Goal: Transaction & Acquisition: Book appointment/travel/reservation

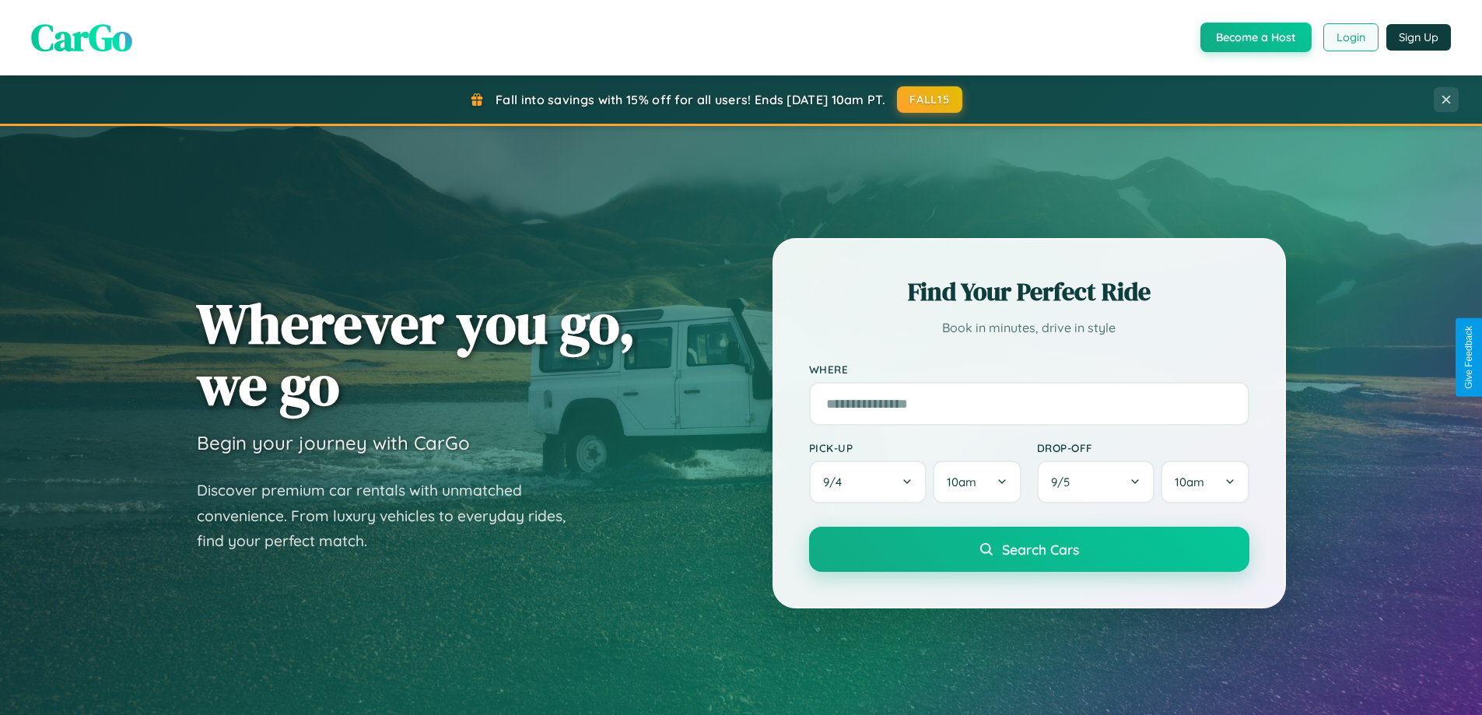
click at [1350, 37] on button "Login" at bounding box center [1350, 37] width 55 height 28
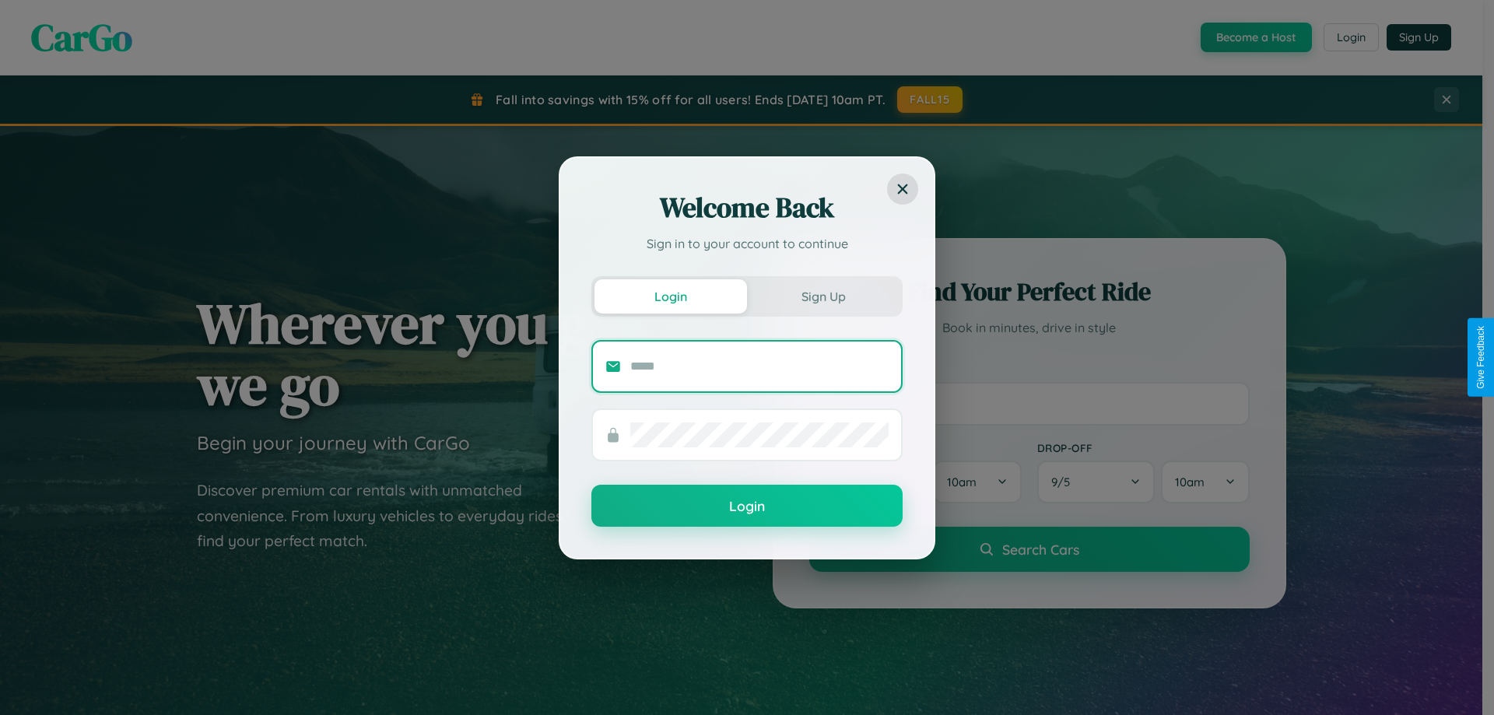
click at [759, 366] on input "text" at bounding box center [759, 366] width 258 height 25
type input "**********"
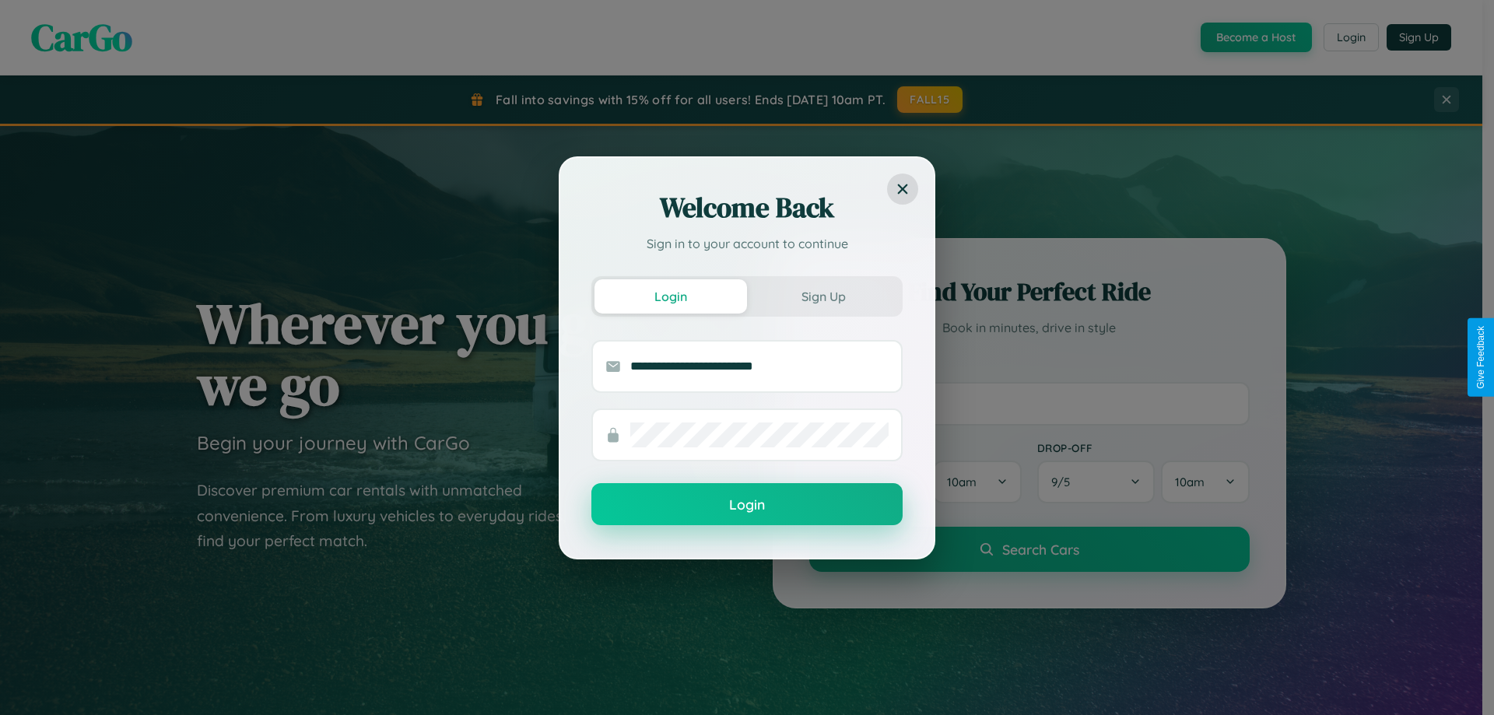
click at [747, 504] on button "Login" at bounding box center [746, 504] width 311 height 42
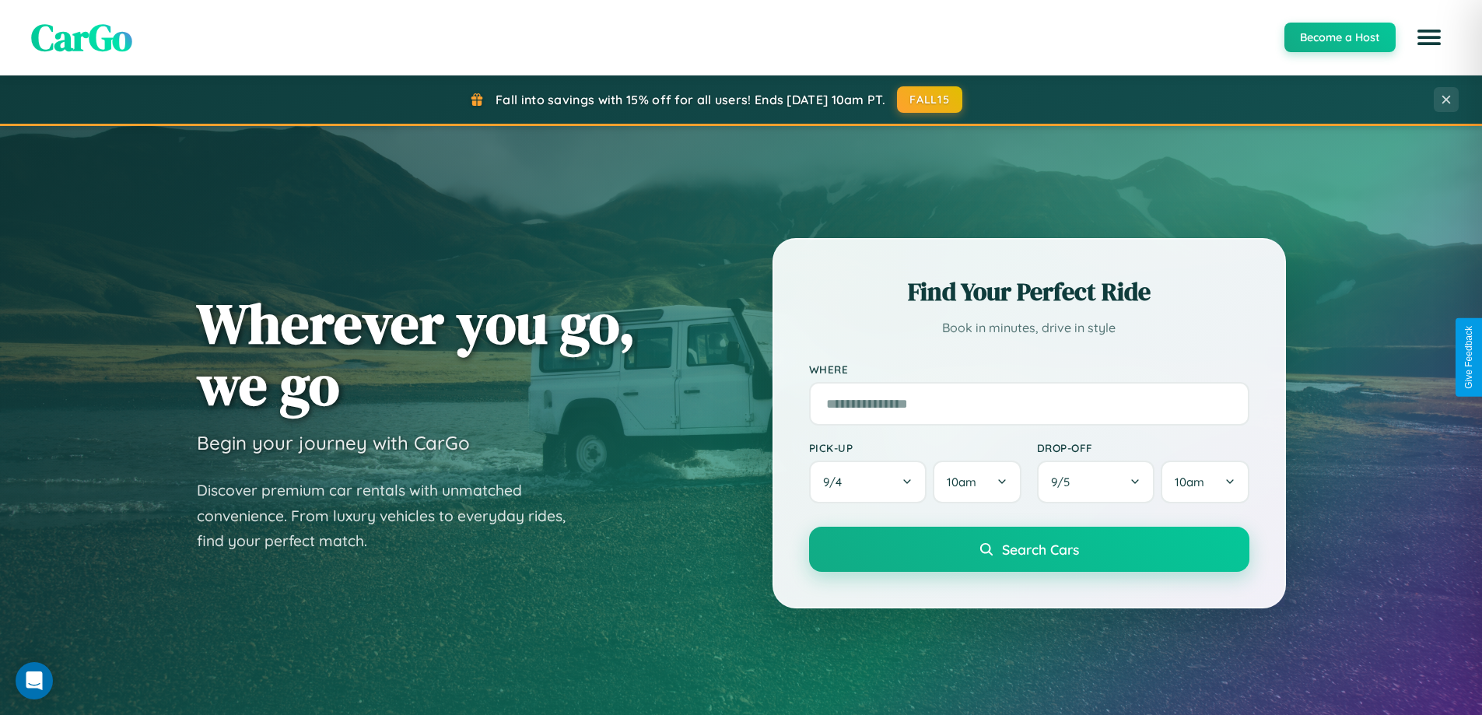
scroll to position [671, 0]
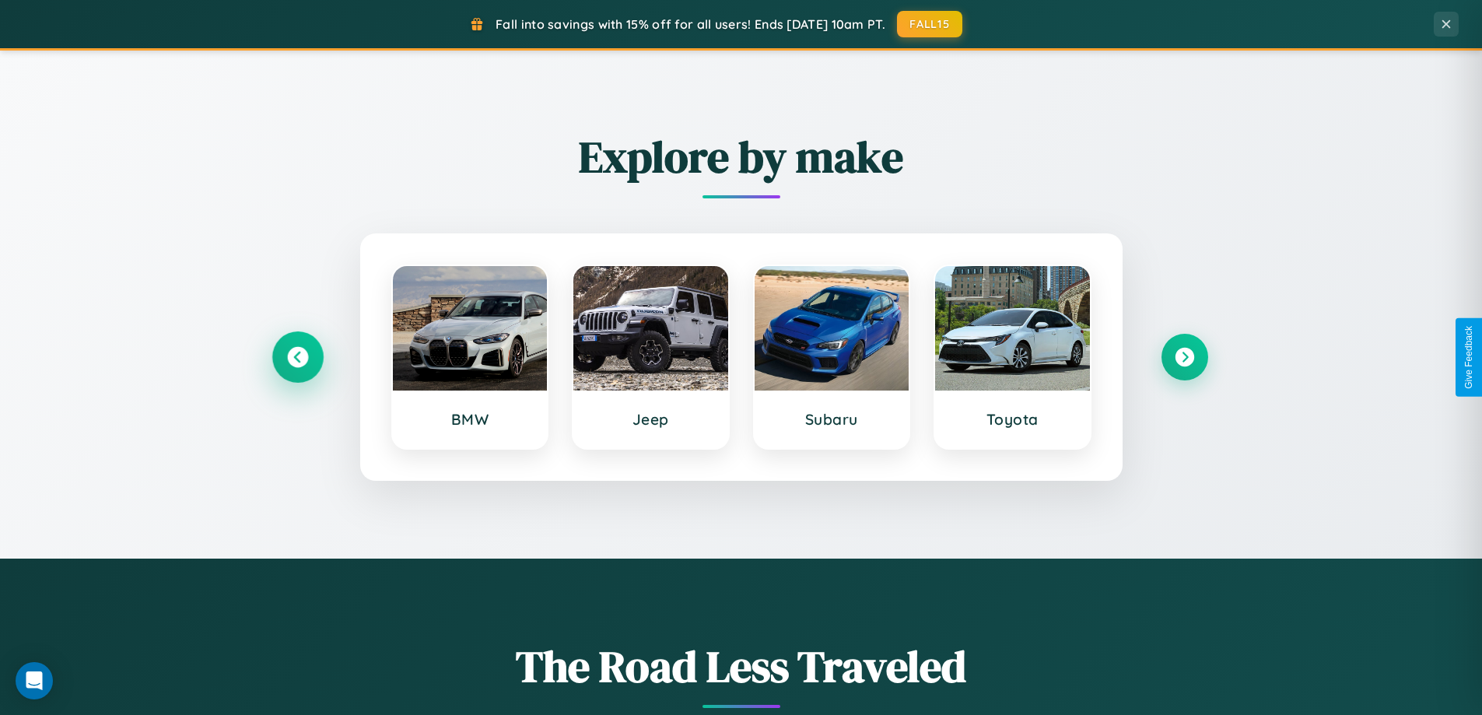
click at [297, 357] on icon at bounding box center [297, 357] width 21 height 21
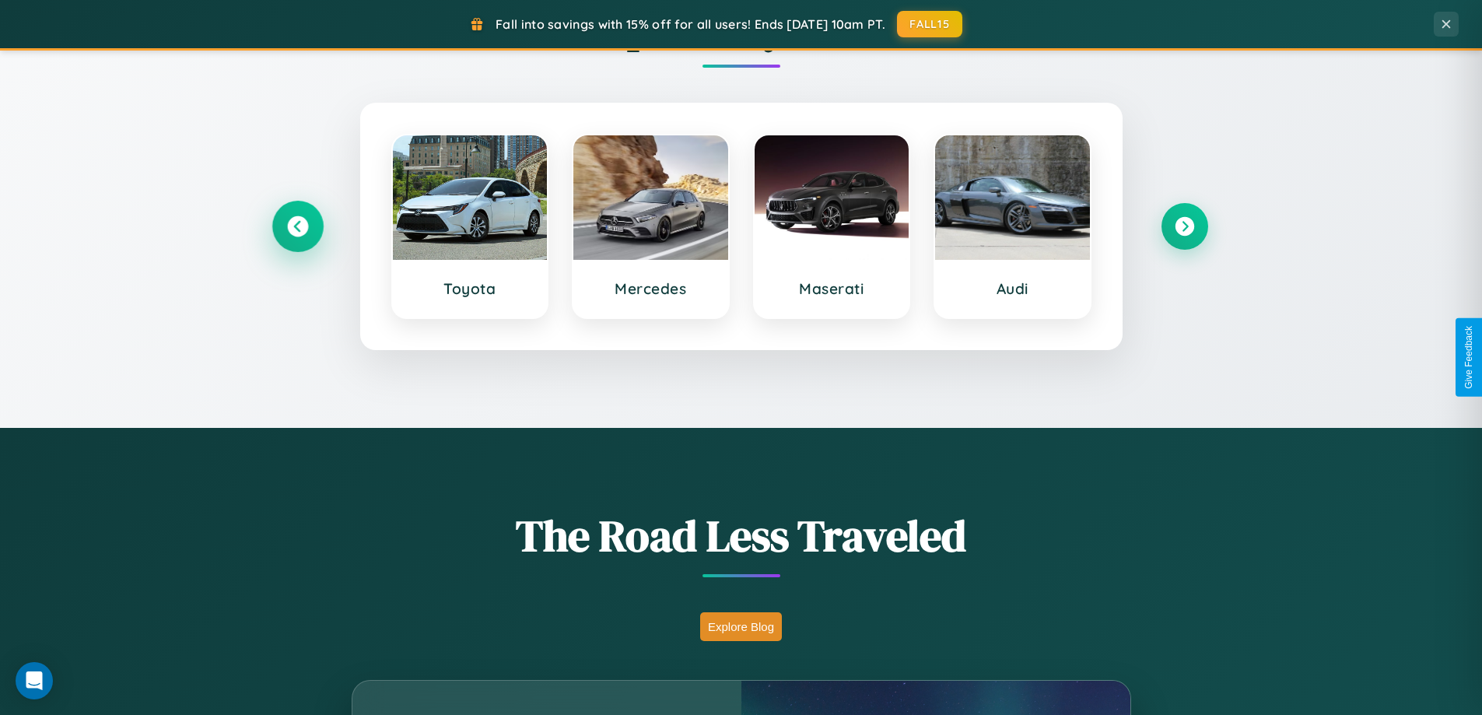
scroll to position [1070, 0]
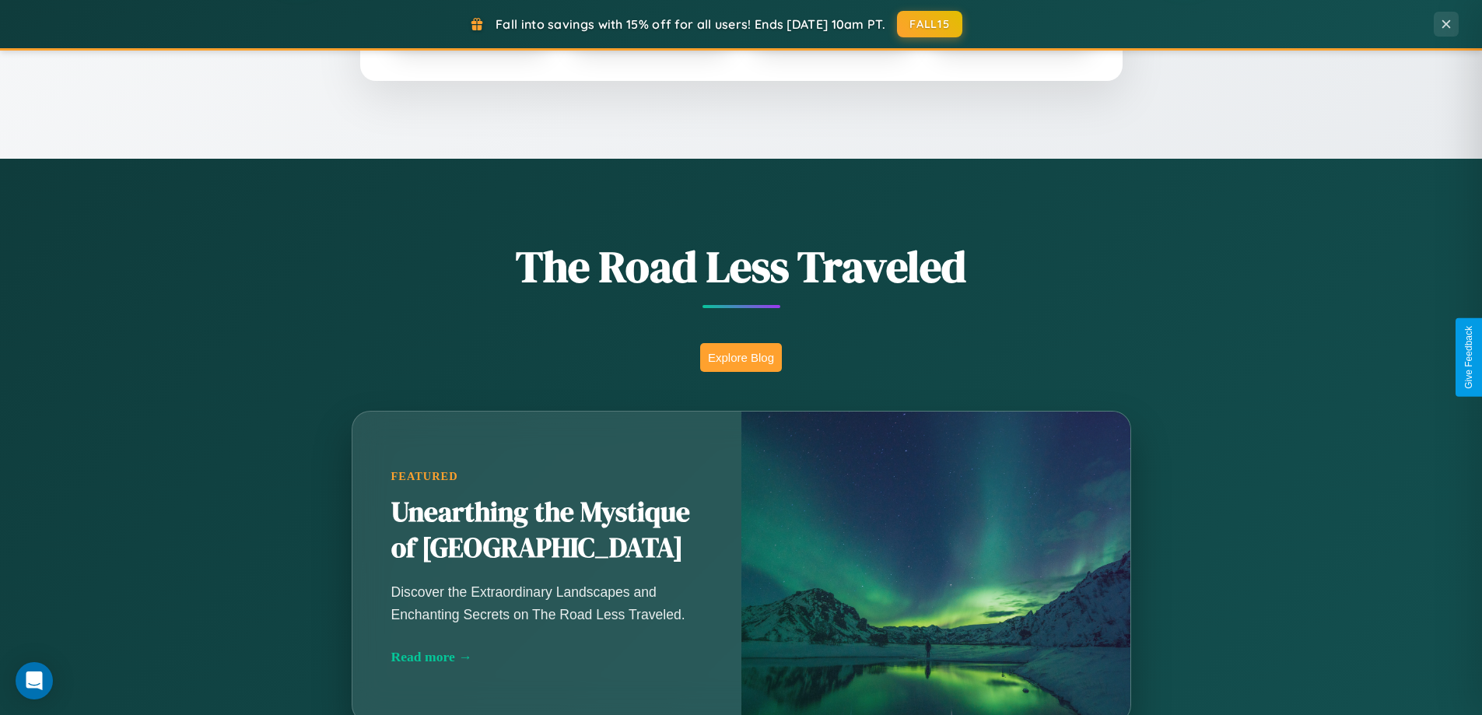
click at [741, 357] on button "Explore Blog" at bounding box center [741, 357] width 82 height 29
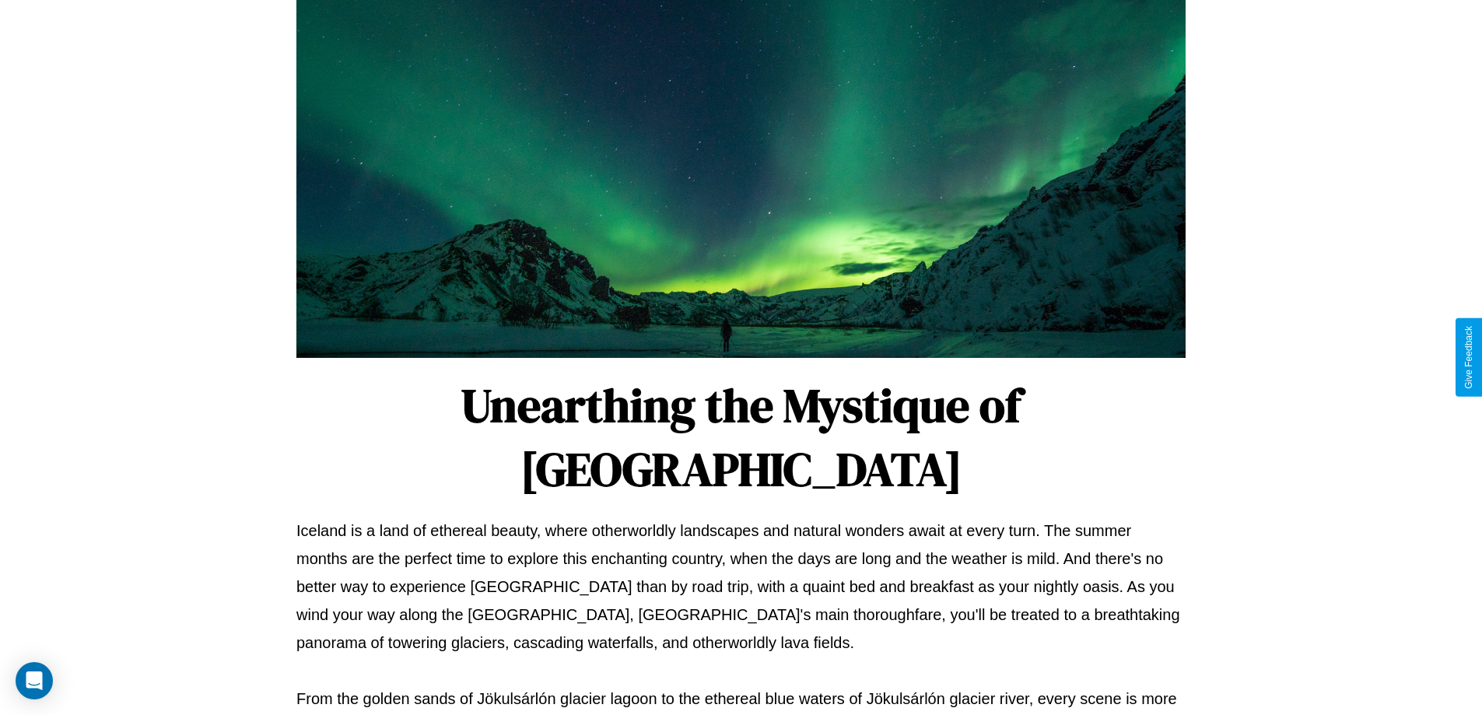
scroll to position [503, 0]
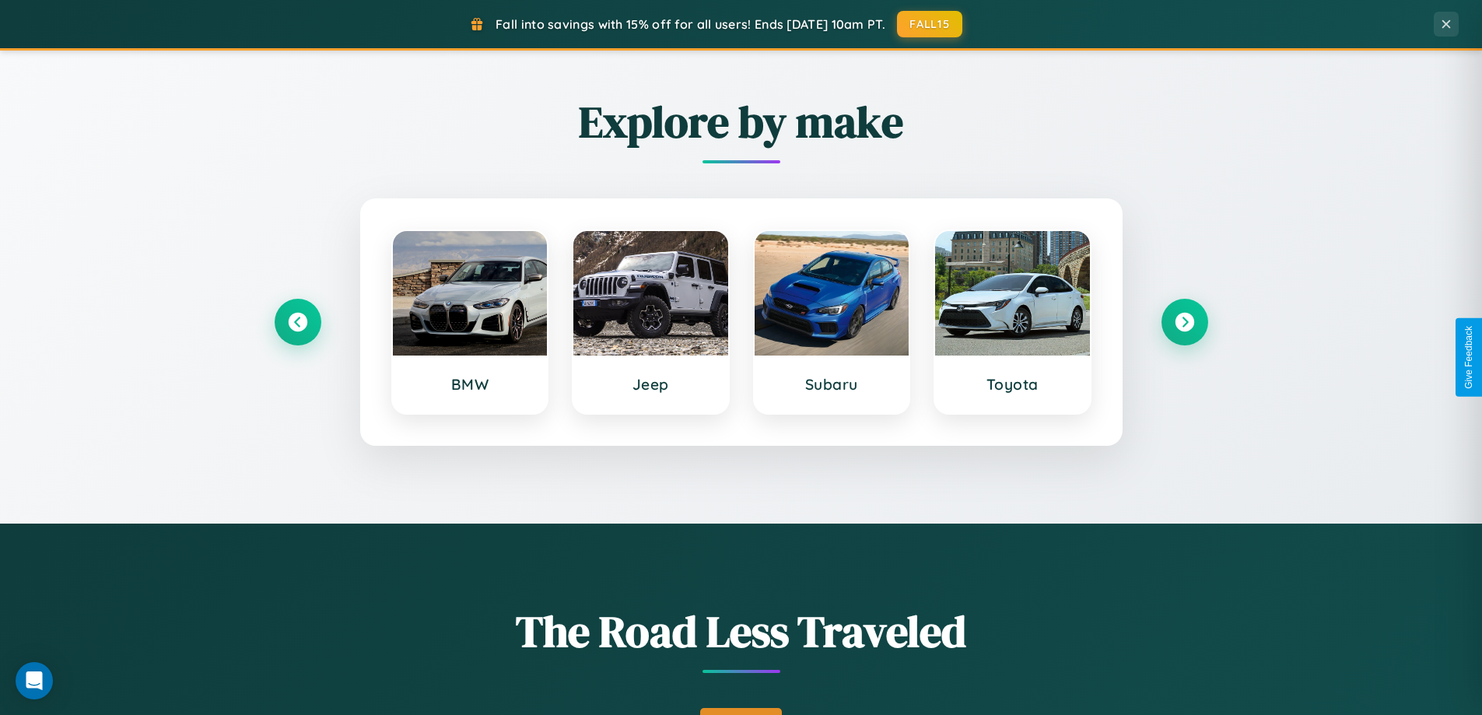
scroll to position [671, 0]
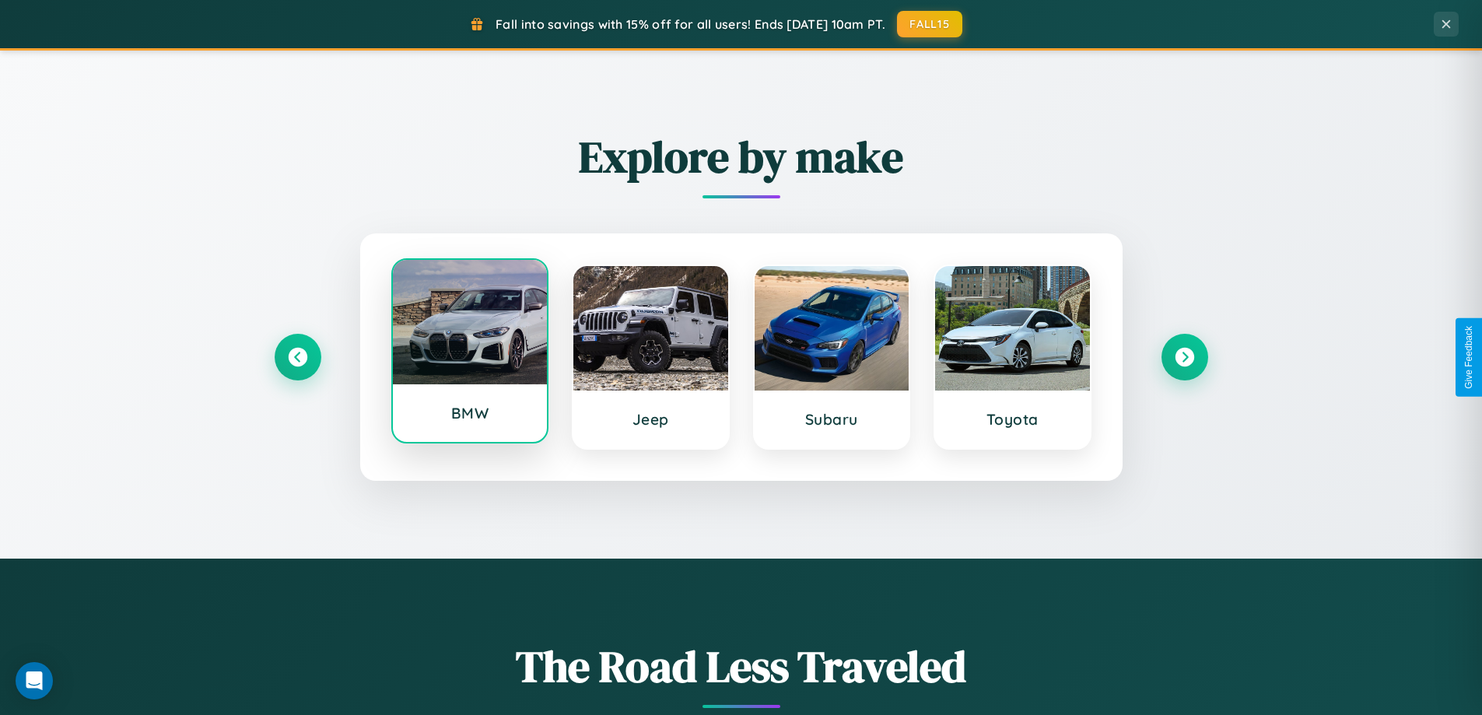
click at [469, 355] on div at bounding box center [470, 322] width 155 height 124
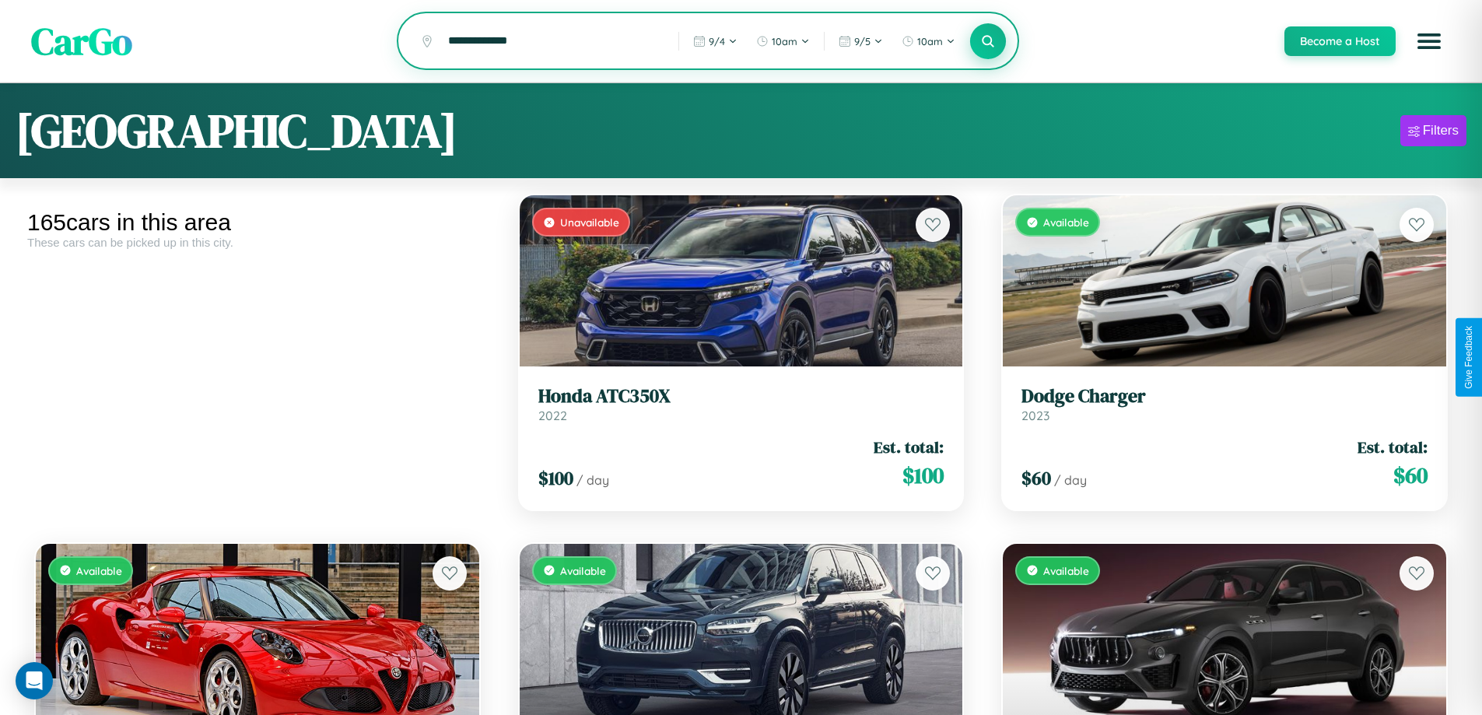
click at [987, 42] on icon at bounding box center [988, 40] width 15 height 15
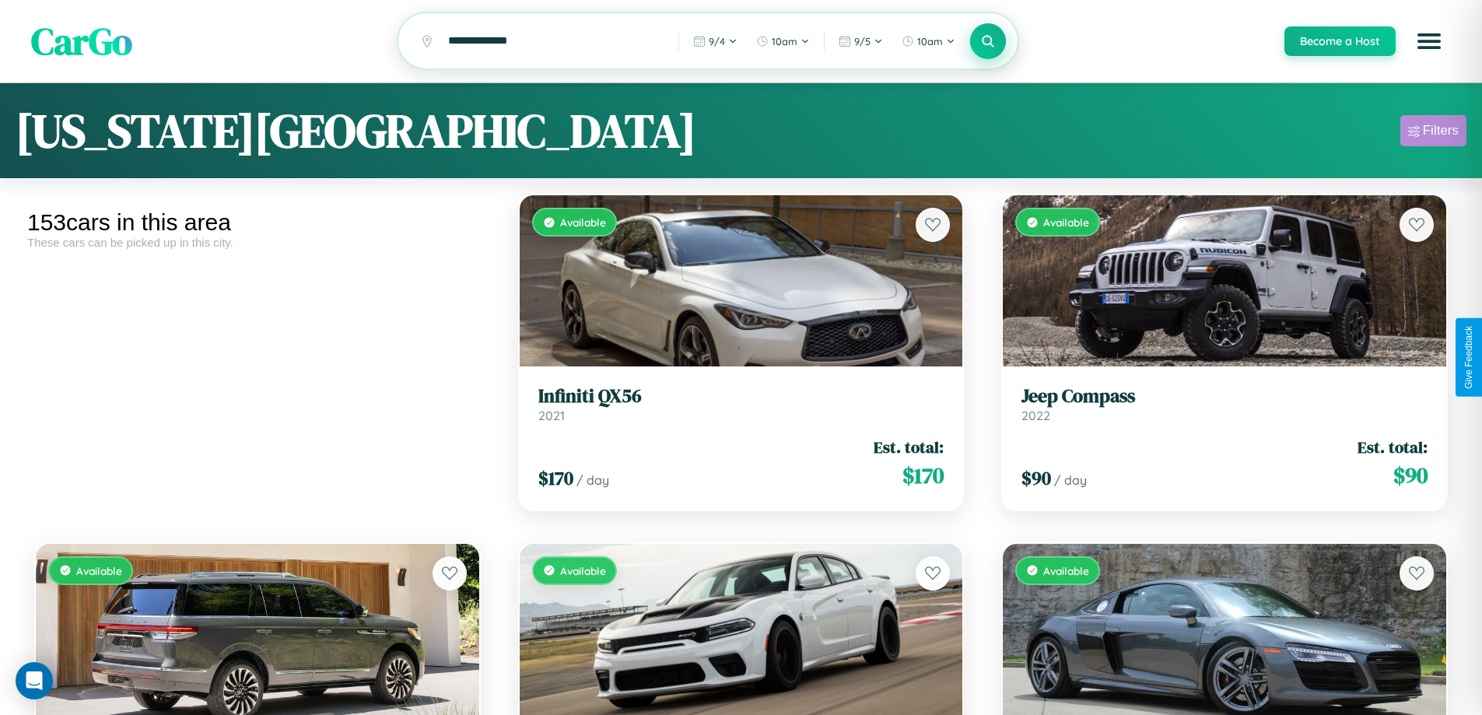
click at [1433, 133] on div "Filters" at bounding box center [1441, 131] width 36 height 16
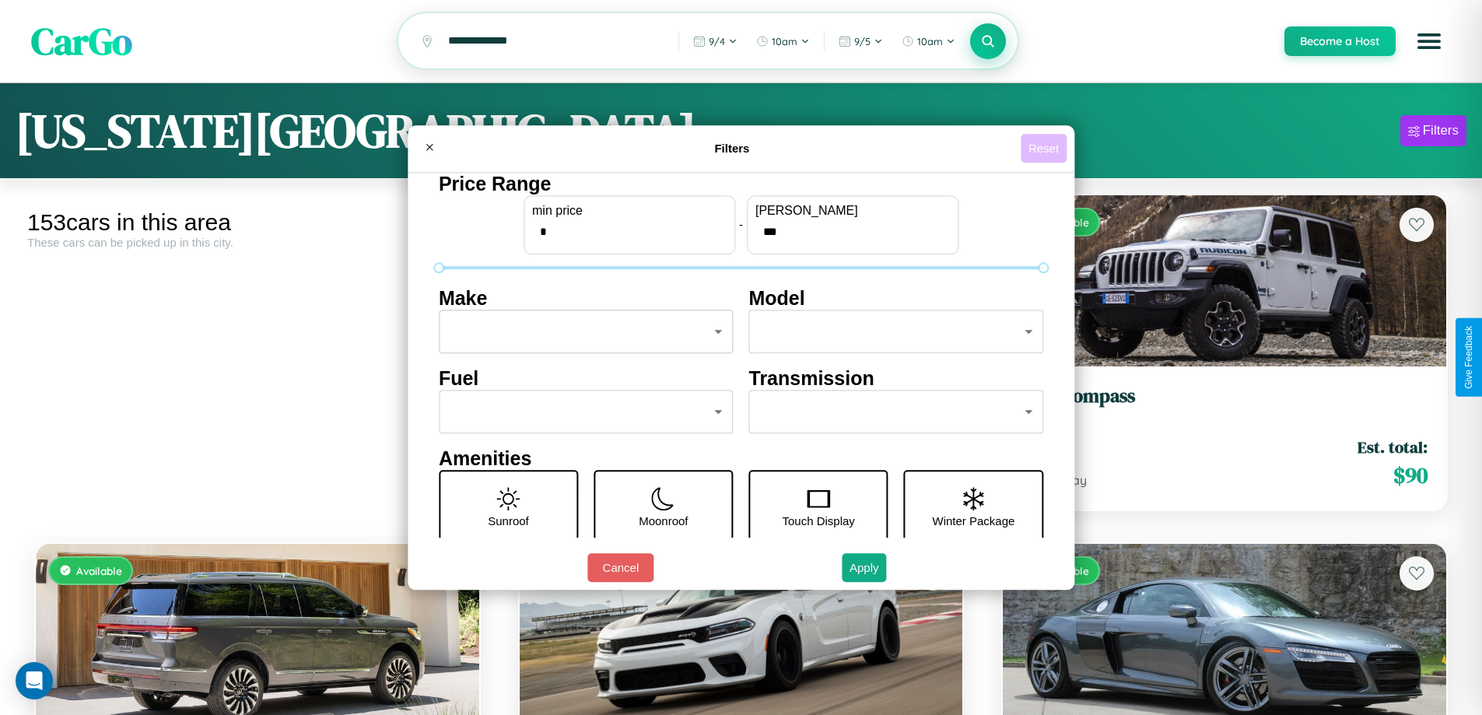
click at [1045, 148] on button "Reset" at bounding box center [1044, 148] width 46 height 29
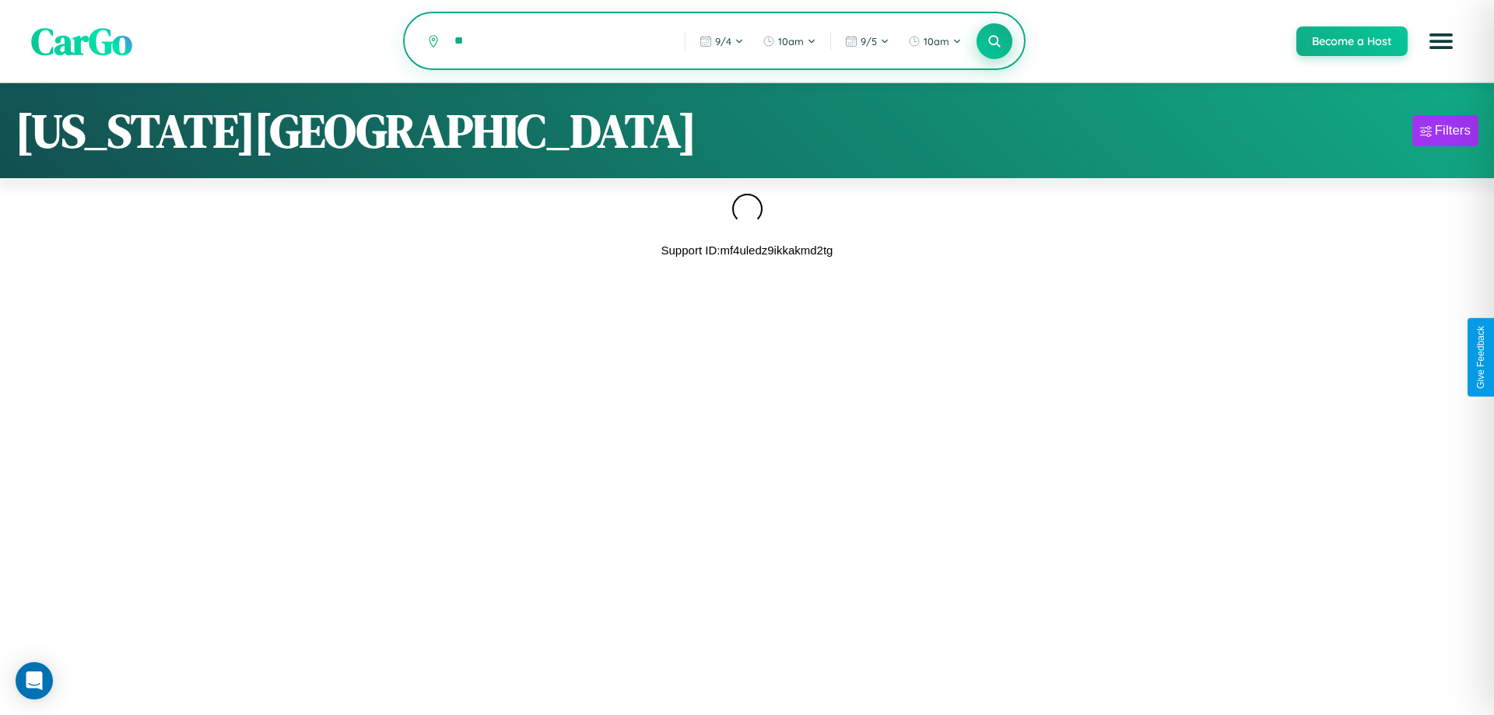
type input "*"
type input "*****"
click at [993, 42] on icon at bounding box center [993, 40] width 15 height 15
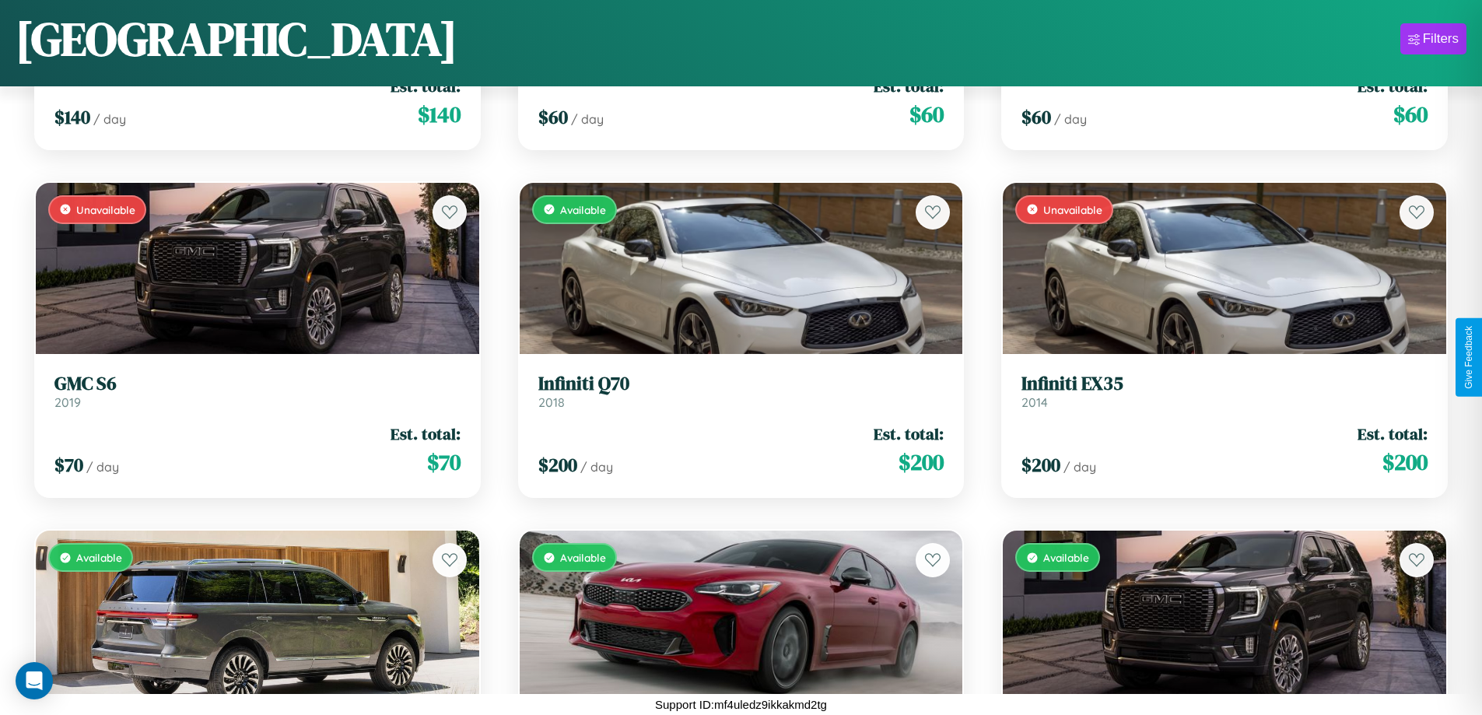
scroll to position [13455, 0]
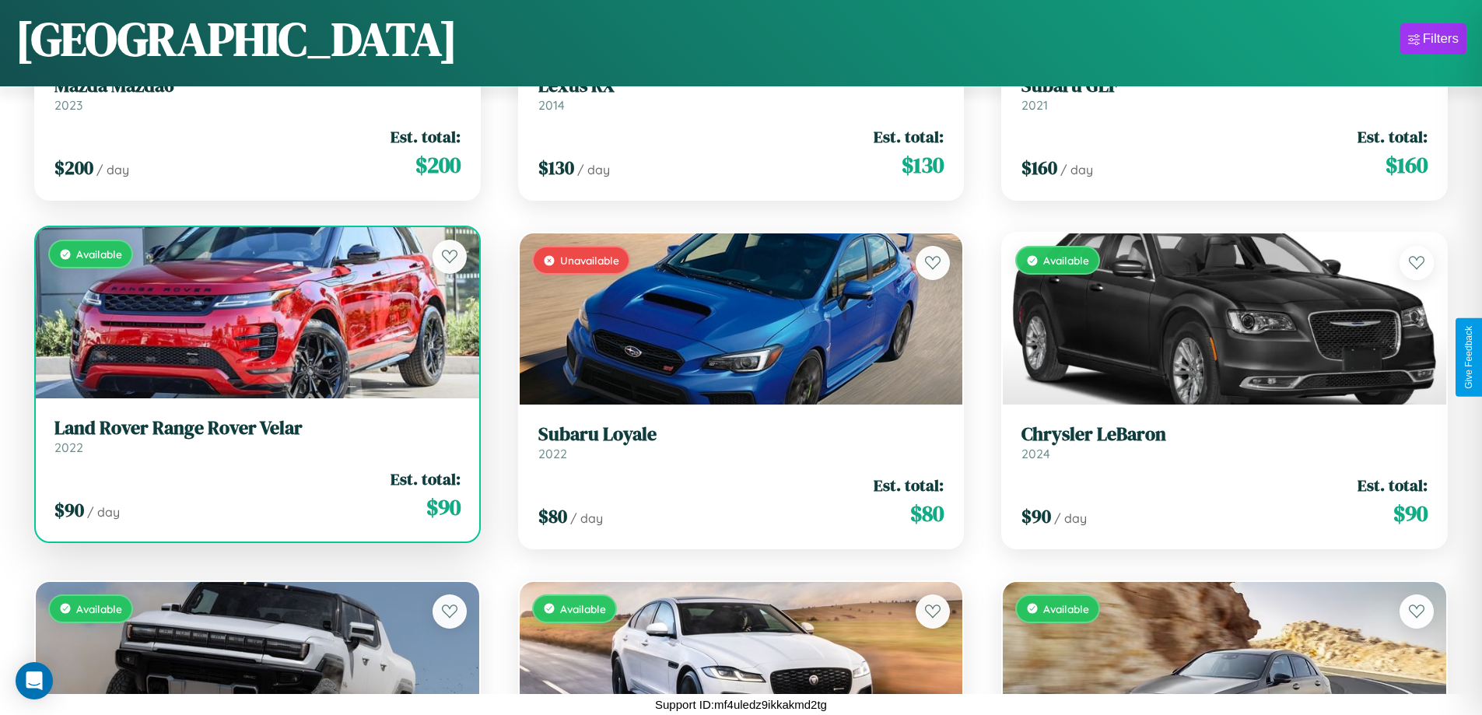
click at [255, 442] on link "Land Rover Range Rover Velar 2022" at bounding box center [257, 436] width 406 height 38
